Goal: Transaction & Acquisition: Purchase product/service

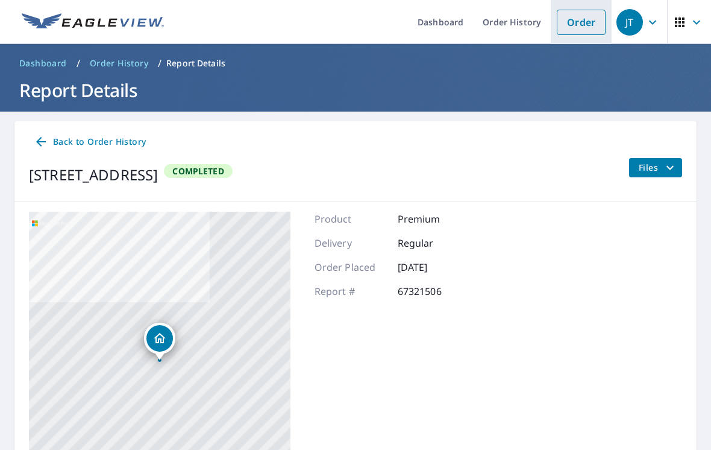
click at [581, 24] on link "Order" at bounding box center [581, 22] width 49 height 25
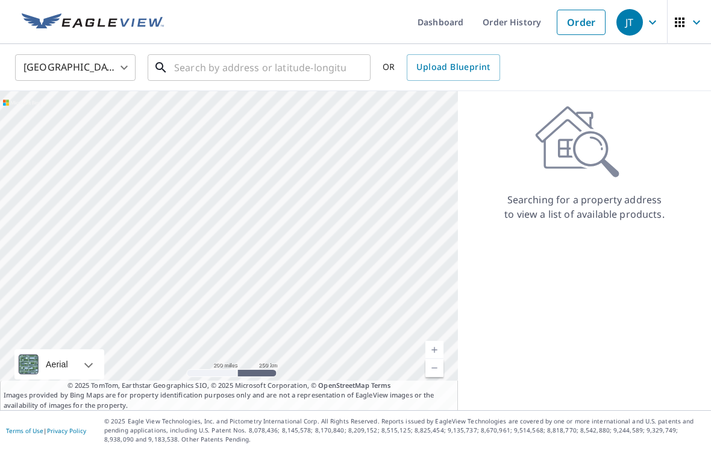
click at [298, 69] on input "text" at bounding box center [260, 68] width 172 height 34
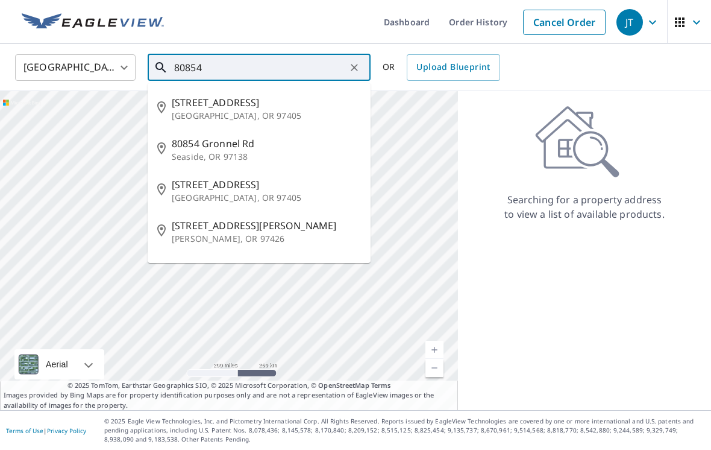
click at [263, 96] on span "[STREET_ADDRESS]" at bounding box center [266, 102] width 189 height 14
type input "[STREET_ADDRESS]"
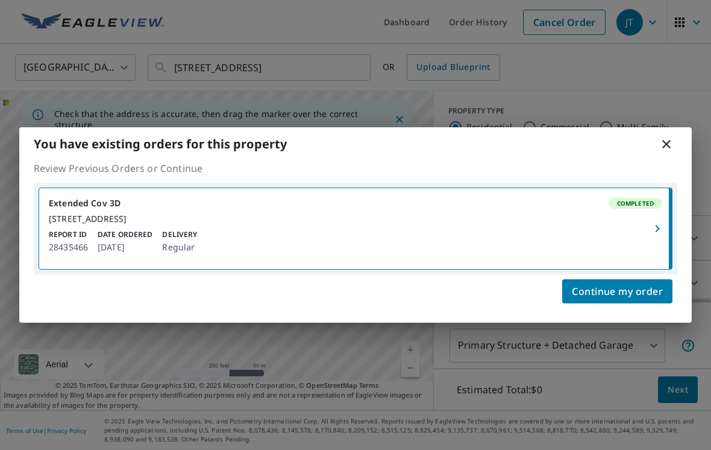
click at [660, 224] on icon "button" at bounding box center [658, 228] width 14 height 14
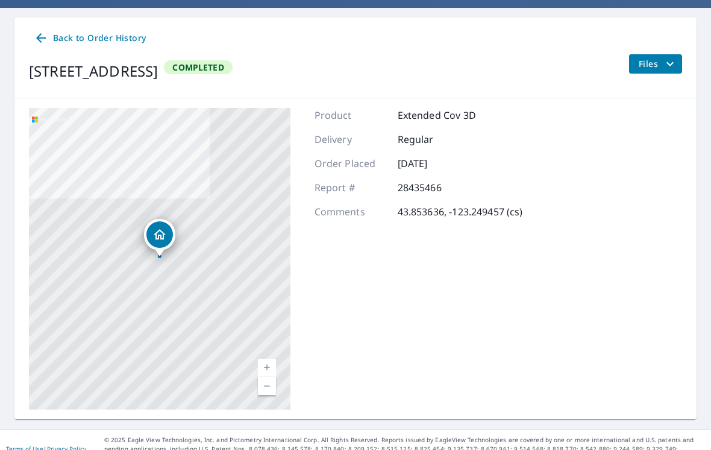
scroll to position [103, 0]
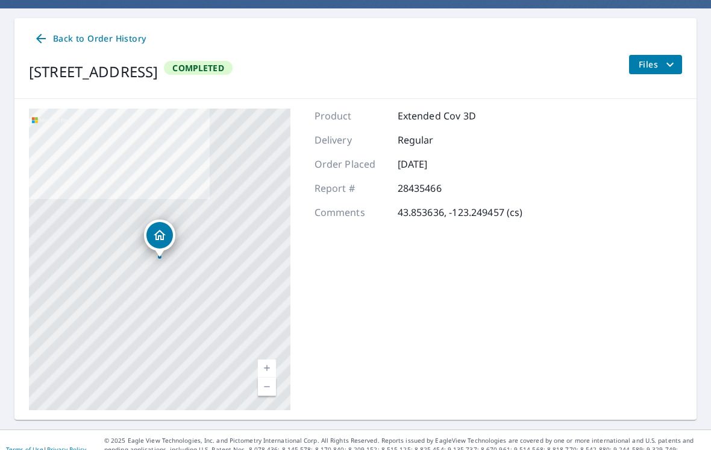
click at [674, 63] on icon "filesDropdownBtn-28435466" at bounding box center [670, 64] width 7 height 4
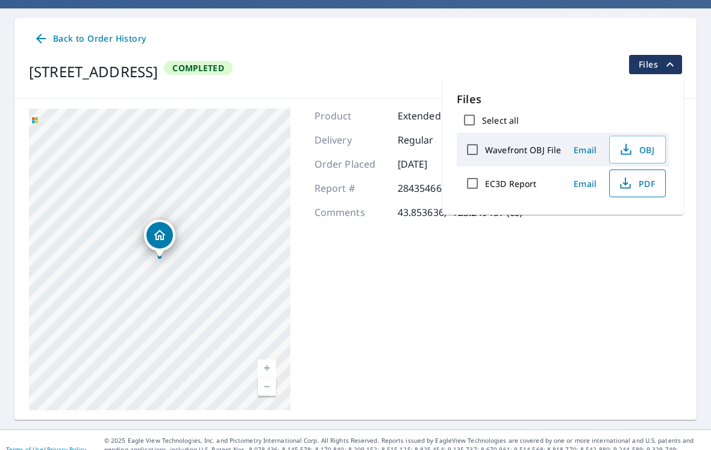
click at [636, 183] on span "PDF" at bounding box center [636, 183] width 39 height 14
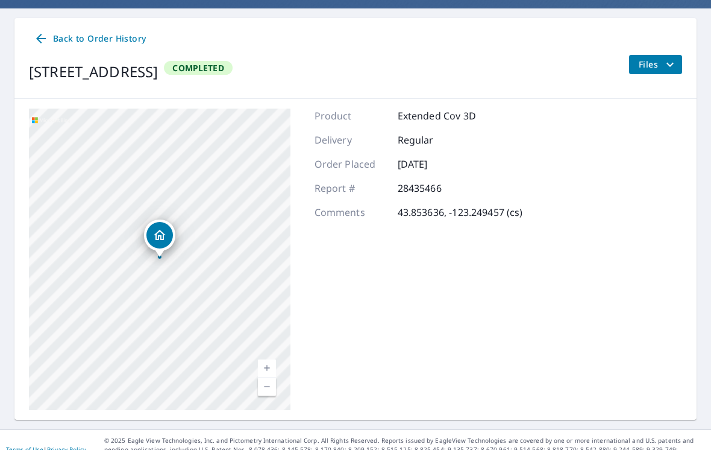
click at [34, 28] on link "Back to Order History" at bounding box center [90, 39] width 122 height 22
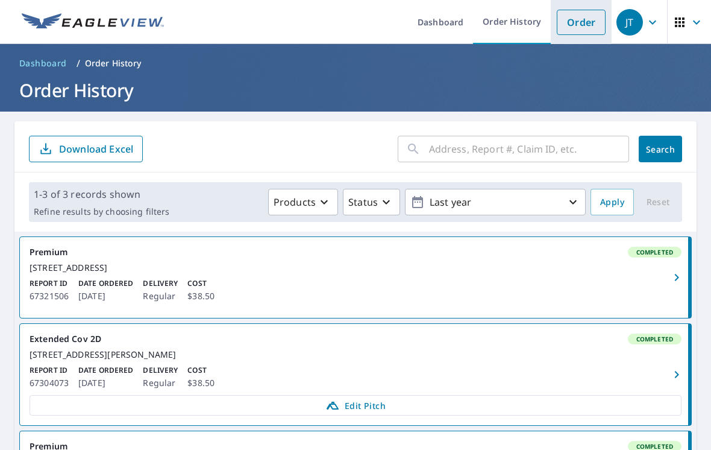
click at [595, 19] on link "Order" at bounding box center [581, 22] width 49 height 25
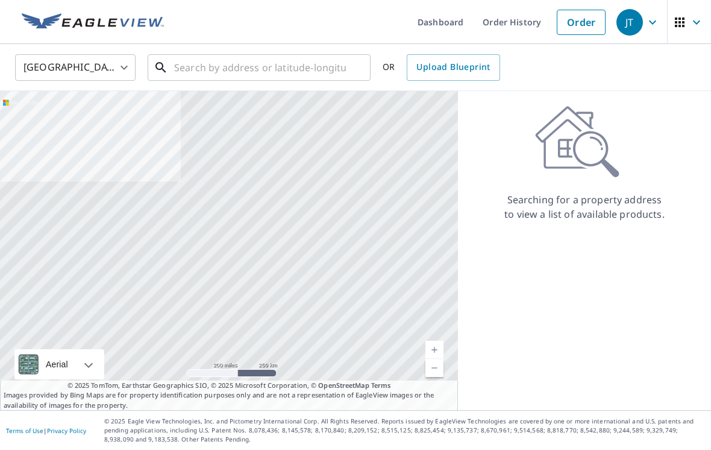
click at [262, 65] on input "text" at bounding box center [260, 68] width 172 height 34
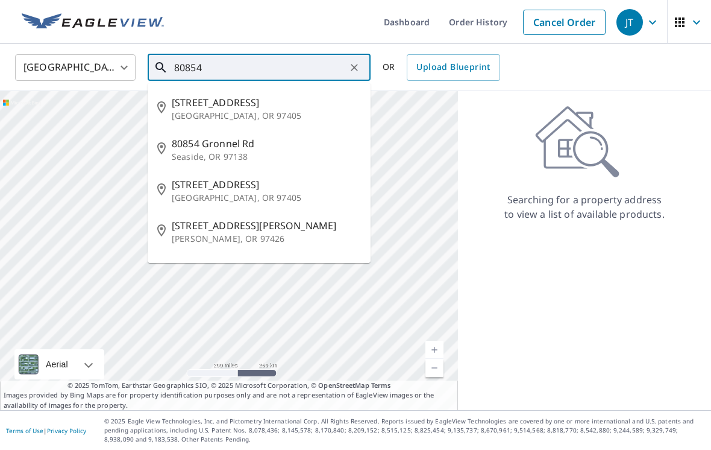
click at [218, 111] on p "[GEOGRAPHIC_DATA], OR 97405" at bounding box center [266, 116] width 189 height 12
type input "[STREET_ADDRESS]"
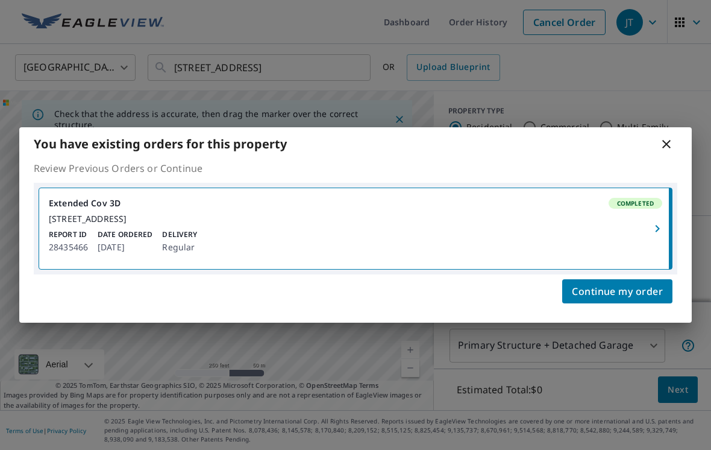
click at [665, 137] on icon at bounding box center [667, 144] width 14 height 14
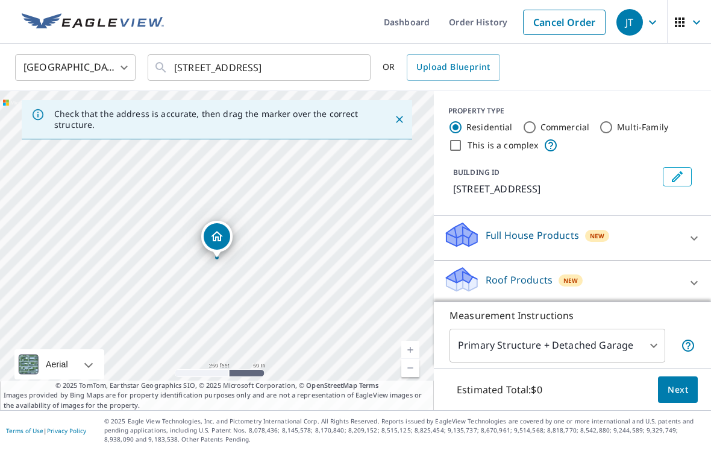
click at [702, 276] on div at bounding box center [694, 282] width 29 height 29
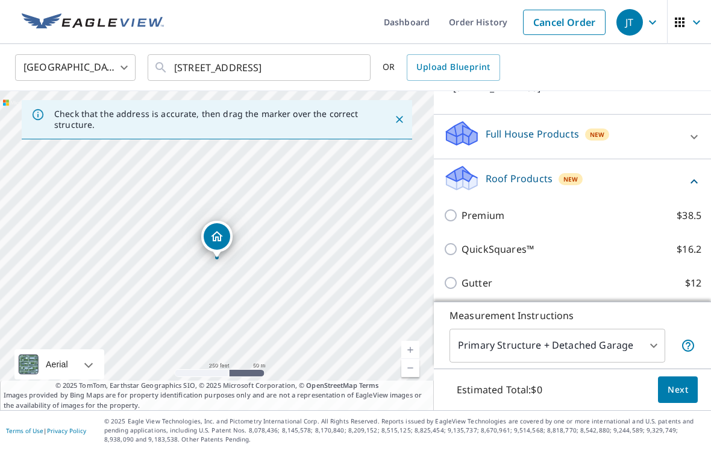
scroll to position [102, 0]
click at [461, 208] on input "Premium $38.5" at bounding box center [453, 214] width 18 height 14
checkbox input "true"
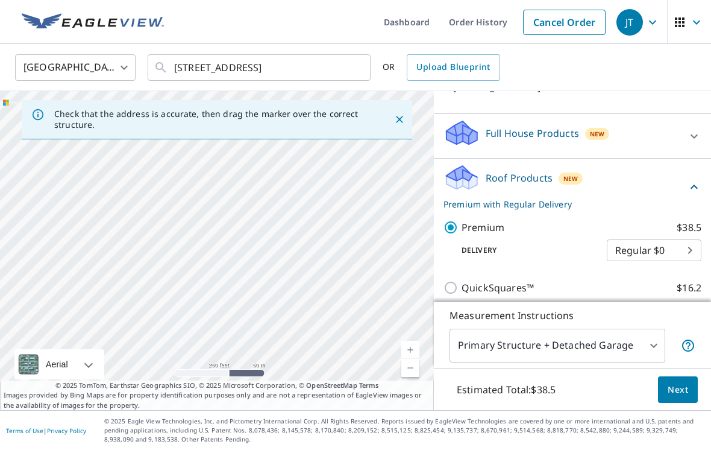
click at [415, 377] on link "Current Level 17, Zoom Out" at bounding box center [411, 368] width 18 height 18
click at [419, 377] on link "Current Level 16, Zoom Out" at bounding box center [411, 368] width 18 height 18
click at [418, 359] on link "Current Level 15, Zoom In" at bounding box center [411, 350] width 18 height 18
click at [413, 359] on link "Current Level 16, Zoom In" at bounding box center [411, 350] width 18 height 18
click at [414, 359] on link "Current Level 17, Zoom In" at bounding box center [411, 350] width 18 height 18
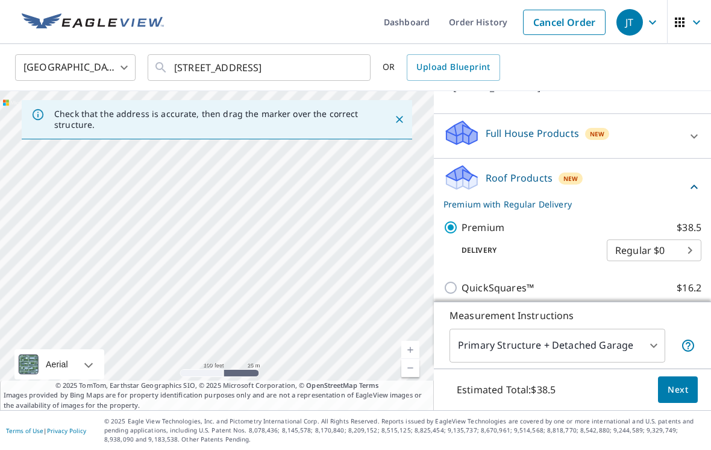
click at [411, 377] on link "Current Level 18, Zoom Out" at bounding box center [411, 368] width 18 height 18
click at [407, 377] on link "Current Level 17, Zoom Out" at bounding box center [411, 368] width 18 height 18
click at [408, 359] on link "Current Level 16, Zoom In" at bounding box center [411, 350] width 18 height 18
click at [410, 359] on link "Current Level 17, Zoom In" at bounding box center [411, 350] width 18 height 18
click at [414, 377] on link "Current Level 18, Zoom Out" at bounding box center [411, 368] width 18 height 18
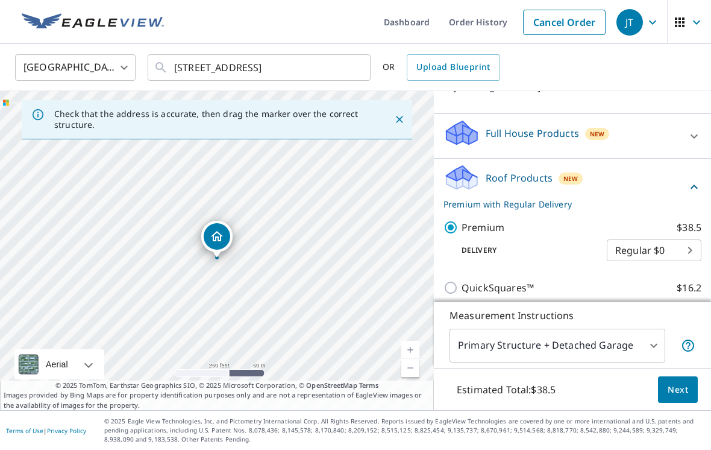
click at [411, 359] on link "Current Level 17, Zoom In" at bounding box center [411, 350] width 18 height 18
click at [407, 359] on link "Current Level 18, Zoom In" at bounding box center [411, 350] width 18 height 18
click at [414, 377] on link "Current Level 19, Zoom Out" at bounding box center [411, 368] width 18 height 18
click at [411, 377] on link "Current Level 18, Zoom Out" at bounding box center [411, 368] width 18 height 18
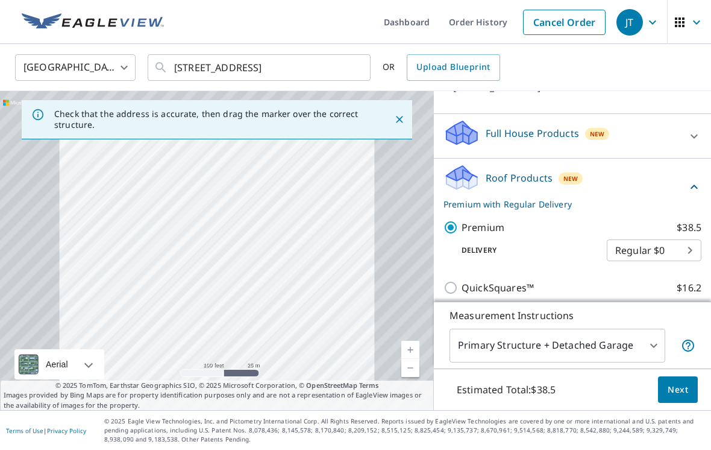
click at [411, 377] on link "Current Level 18, Zoom Out" at bounding box center [411, 368] width 18 height 18
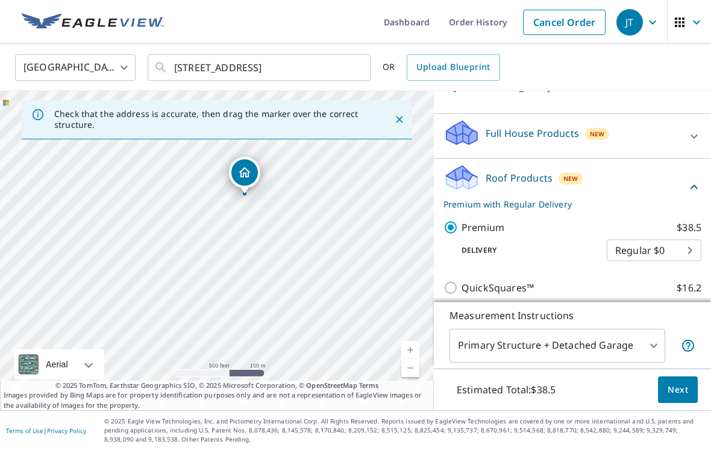
click at [416, 359] on link "Current Level 16, Zoom In" at bounding box center [411, 350] width 18 height 18
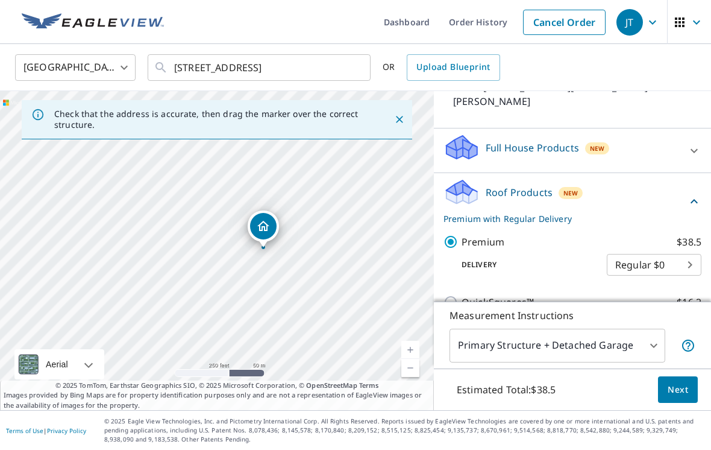
click at [412, 359] on link "Current Level 17, Zoom In" at bounding box center [411, 350] width 18 height 18
click at [407, 358] on div "27655 [STREET_ADDRESS][PERSON_NAME][PERSON_NAME]" at bounding box center [217, 250] width 434 height 319
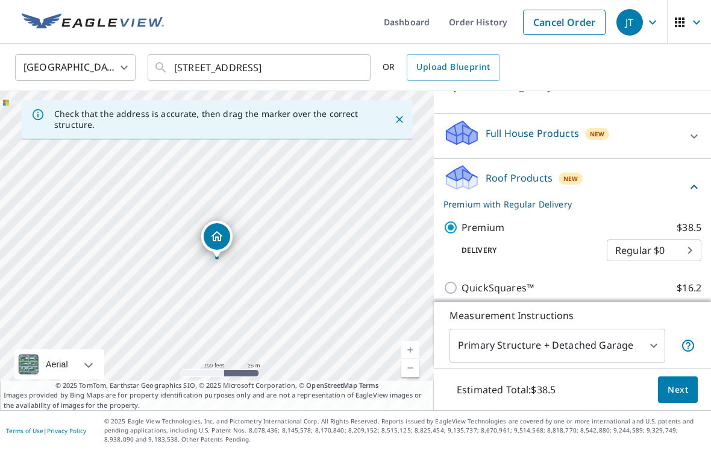
click at [415, 359] on link "Current Level 18, Zoom In" at bounding box center [411, 350] width 18 height 18
click at [415, 359] on link "Current Level 19, Zoom In" at bounding box center [411, 350] width 18 height 18
click at [673, 397] on span "Next" at bounding box center [678, 389] width 20 height 15
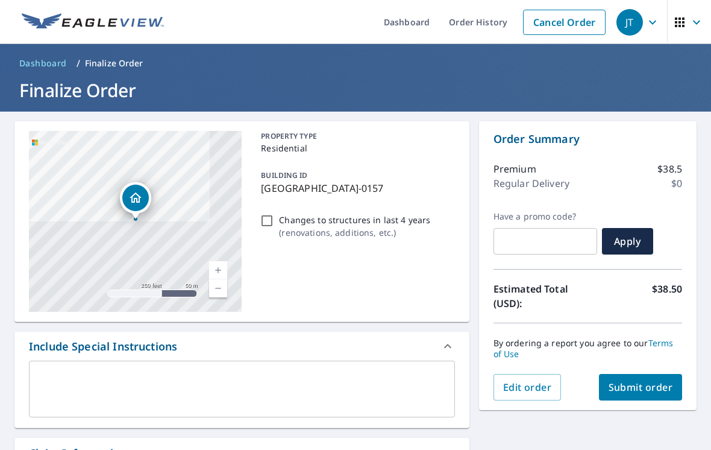
click at [643, 384] on span "Submit order" at bounding box center [641, 386] width 65 height 13
checkbox input "true"
